Goal: Information Seeking & Learning: Learn about a topic

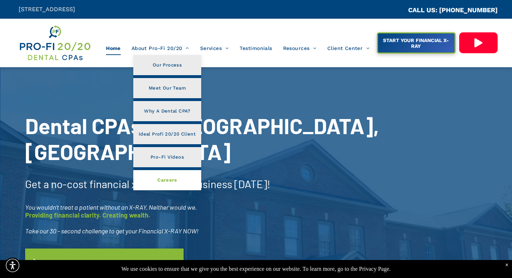
click at [166, 183] on span "Careers" at bounding box center [167, 179] width 20 height 9
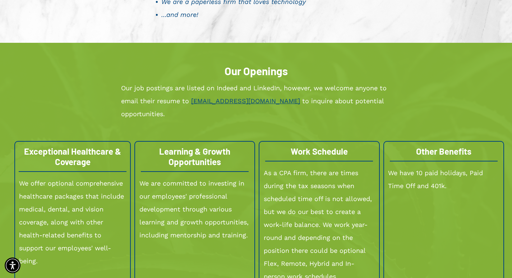
scroll to position [754, 0]
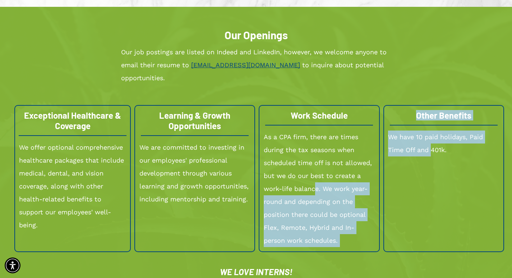
drag, startPoint x: 431, startPoint y: 177, endPoint x: 314, endPoint y: 177, distance: 116.8
click at [315, 177] on div "Exceptional Healthcare & Coverage We offer optional comprehensive healthcare pa…" at bounding box center [255, 178] width 483 height 147
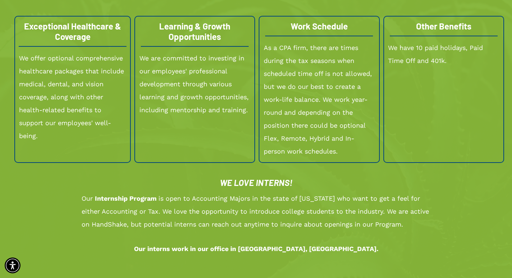
scroll to position [826, 0]
